Goal: Transaction & Acquisition: Obtain resource

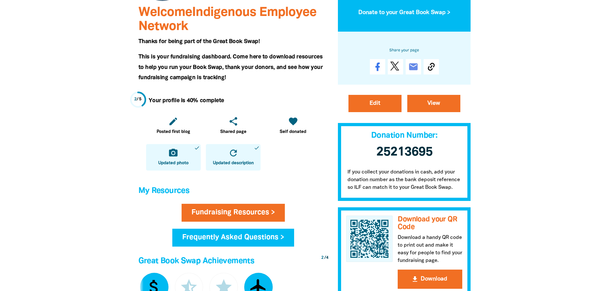
scroll to position [32, 0]
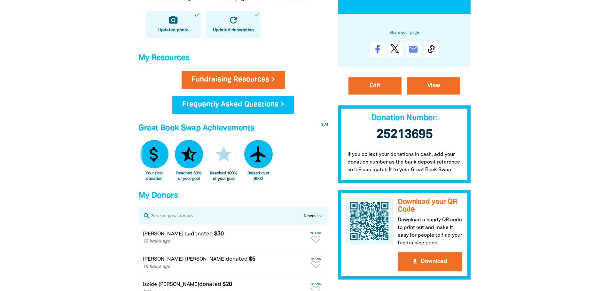
scroll to position [256, 0]
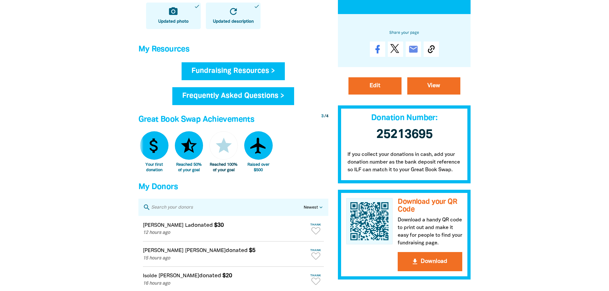
click at [225, 74] on link "Fundraising Resources >" at bounding box center [233, 71] width 103 height 18
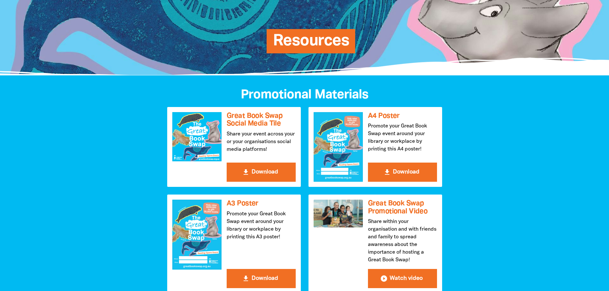
scroll to position [96, 0]
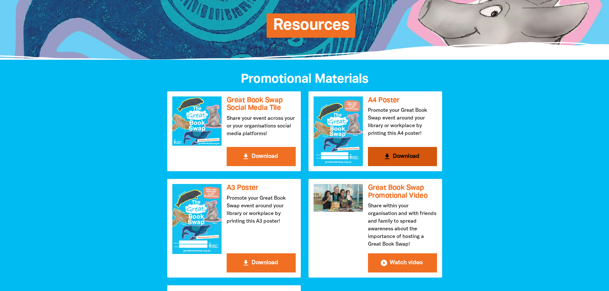
click at [403, 158] on button "get_app Download" at bounding box center [402, 156] width 69 height 19
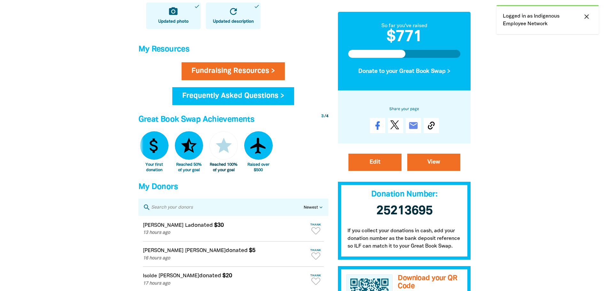
click at [584, 15] on icon "close" at bounding box center [587, 17] width 8 height 8
